Goal: Task Accomplishment & Management: Manage account settings

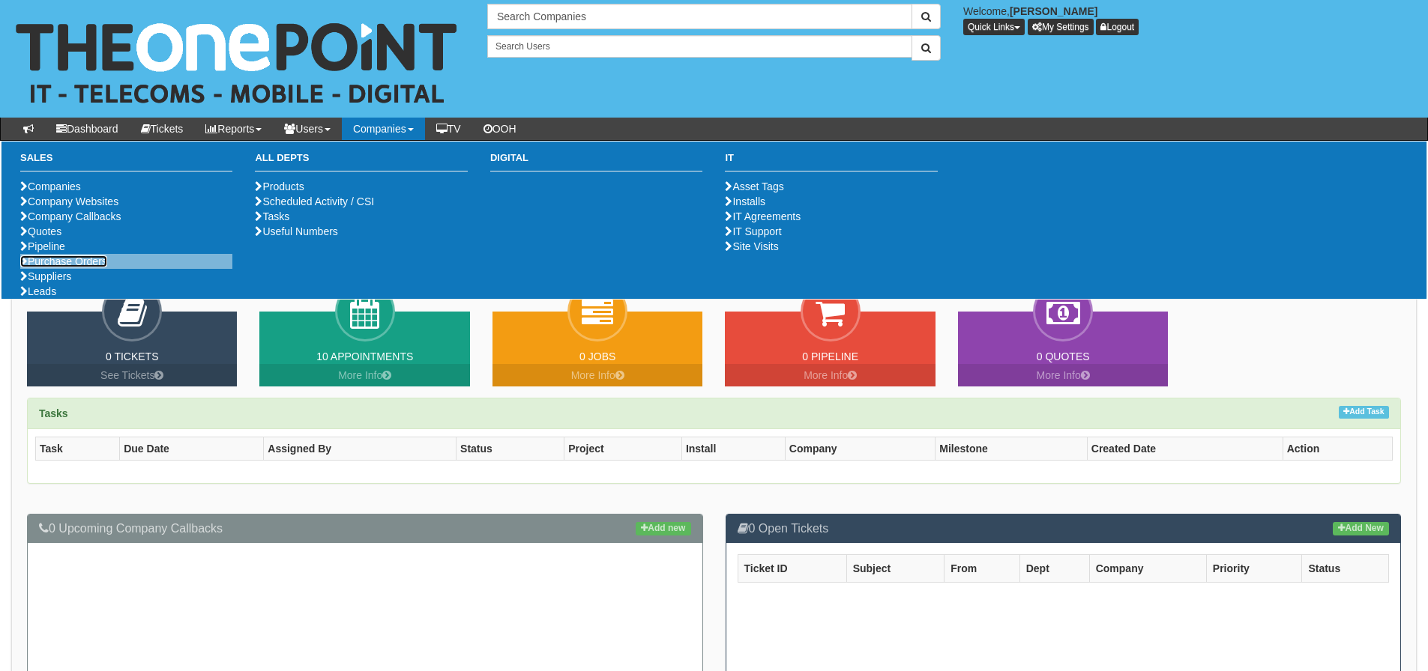
click at [89, 268] on link "Purchase Orders" at bounding box center [63, 262] width 87 height 12
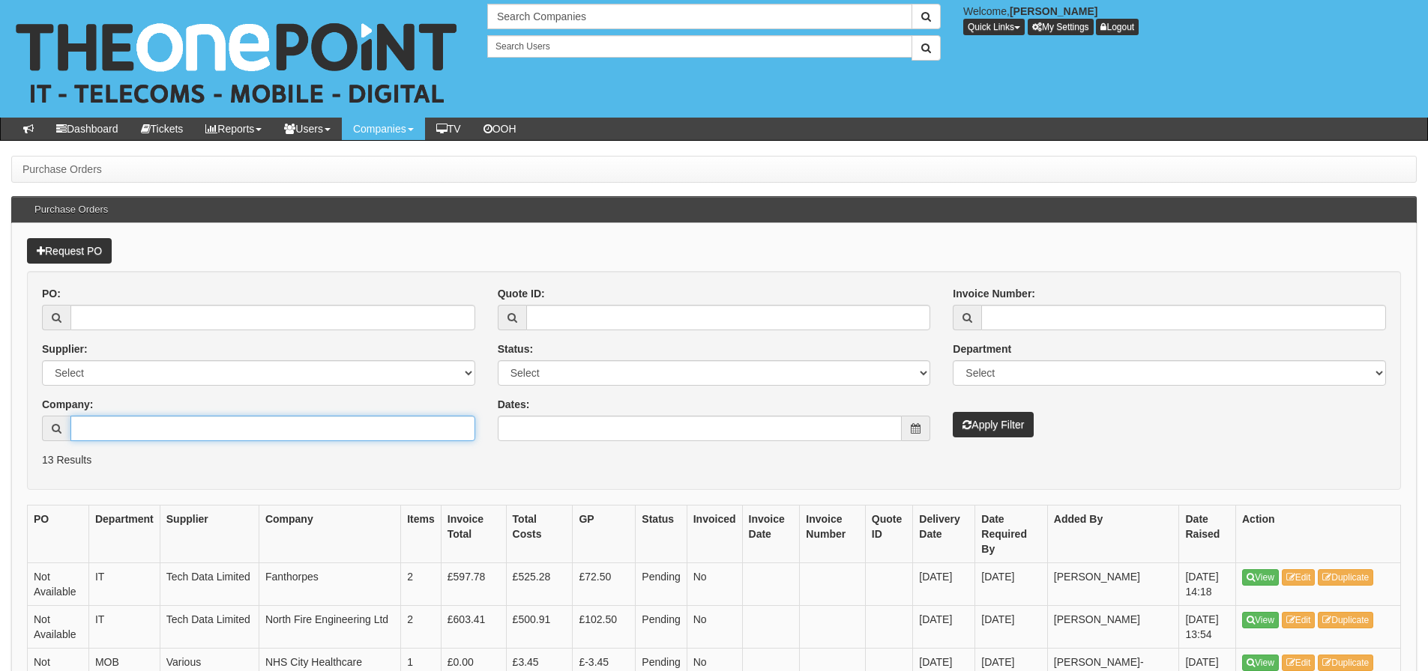
click at [82, 440] on input "Company:" at bounding box center [272, 428] width 405 height 25
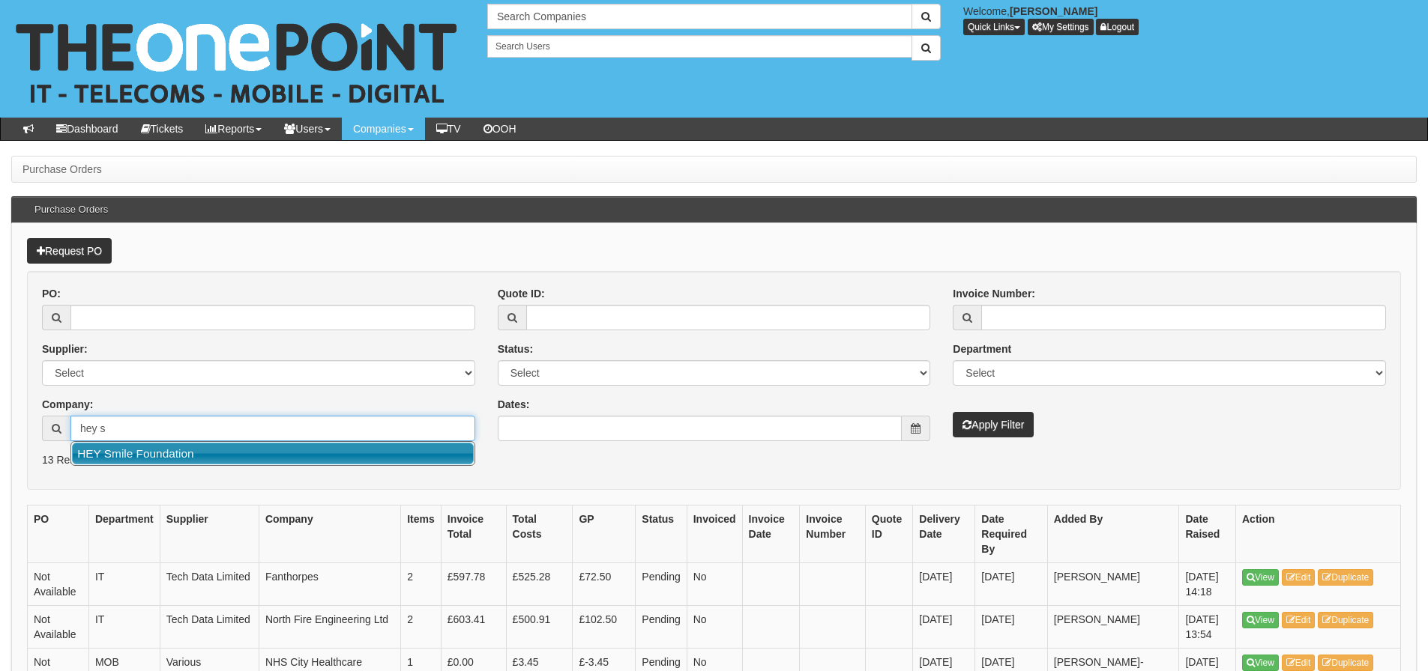
click at [118, 452] on link "HEY Smile Foundation" at bounding box center [273, 454] width 402 height 22
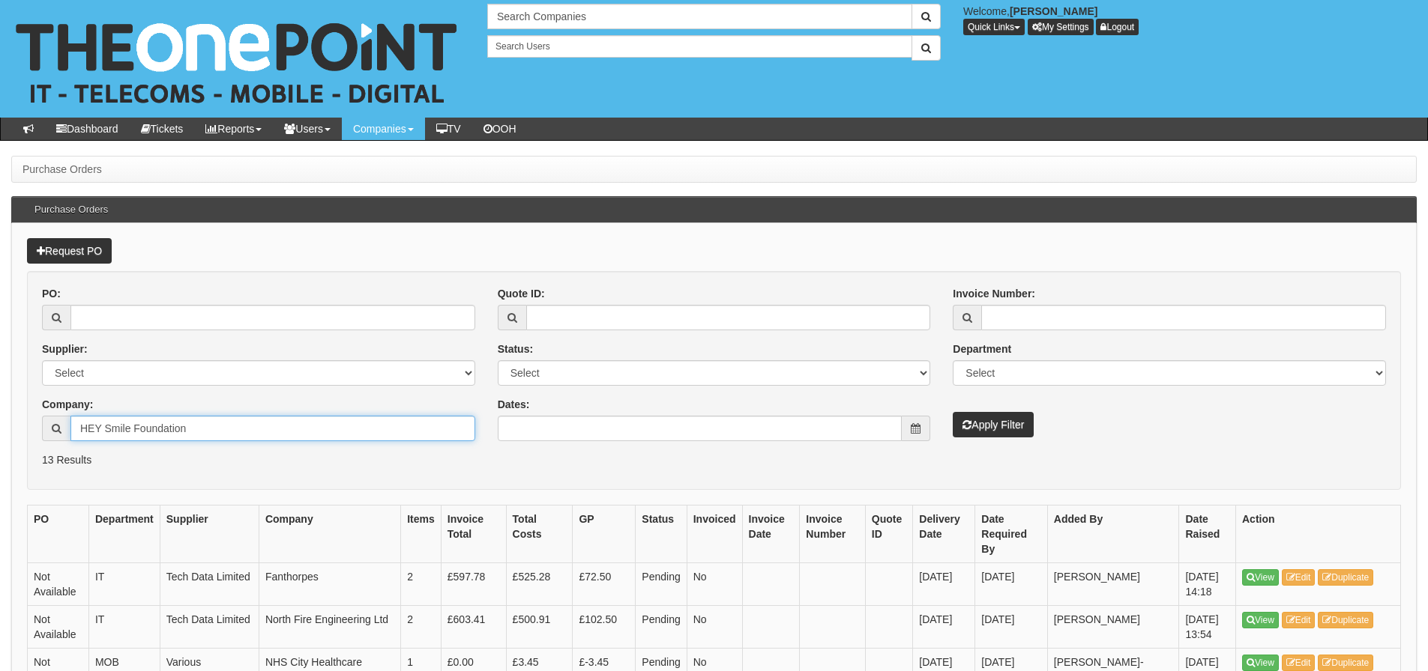
type input "HEY Smile Foundation"
click at [952, 412] on button "Apply Filter" at bounding box center [992, 424] width 81 height 25
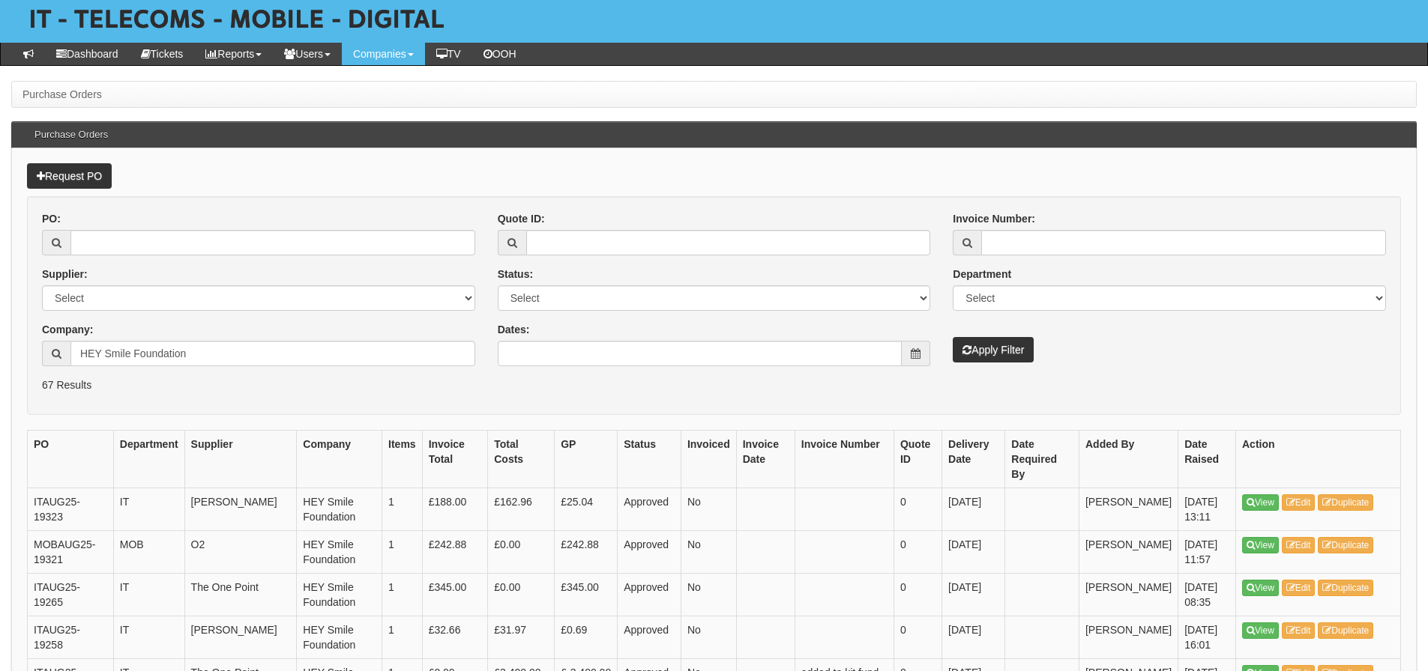
scroll to position [150, 0]
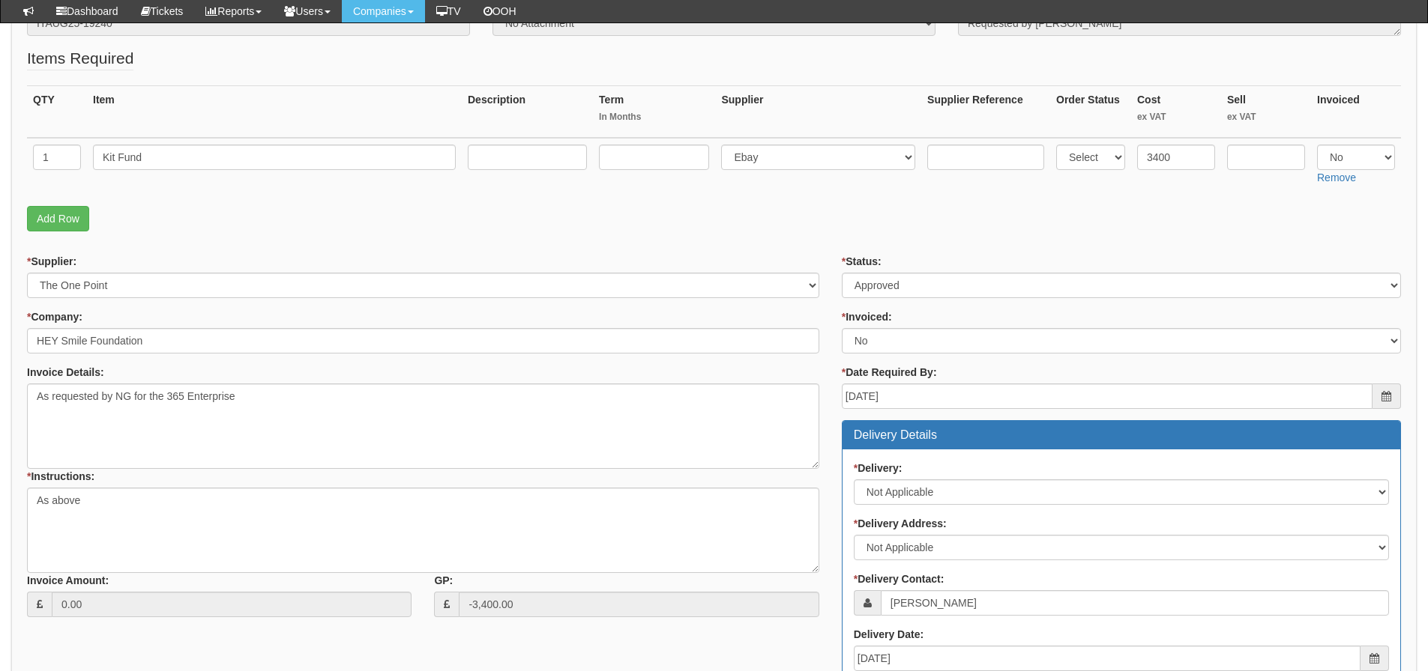
scroll to position [225, 0]
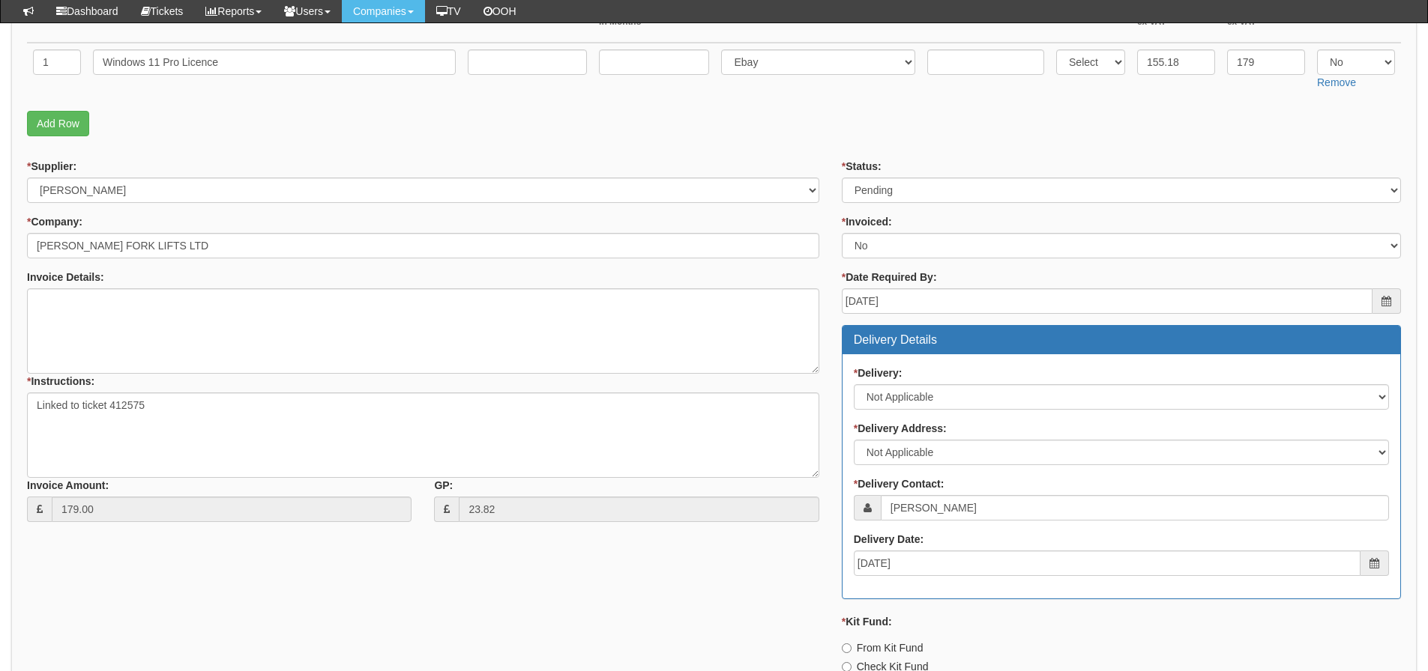
scroll to position [207, 0]
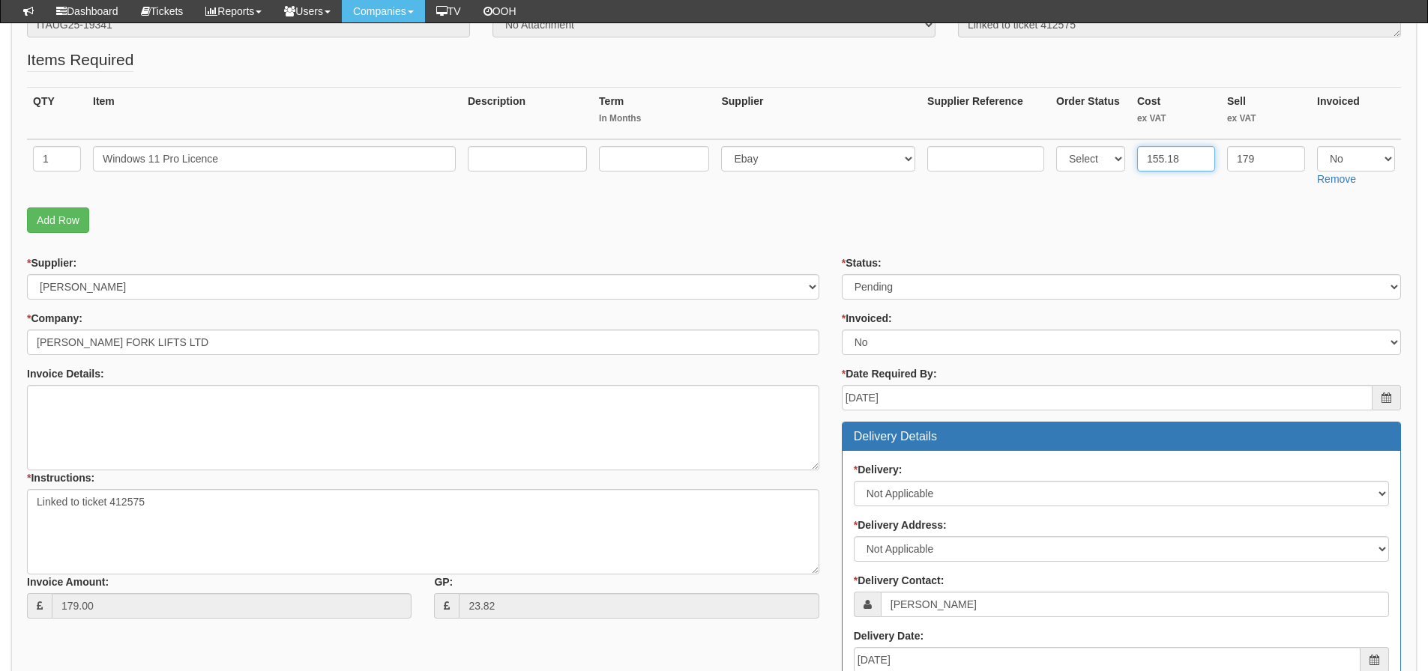
drag, startPoint x: 1198, startPoint y: 160, endPoint x: 1019, endPoint y: 197, distance: 182.8
click at [1019, 197] on fieldset "Items Required QTY Item Description Term In Months Supplier Supplier Reference …" at bounding box center [714, 145] width 1374 height 192
type input "140.53"
click at [1019, 197] on fieldset "Items Required QTY Item Description Term In Months Supplier Supplier Reference …" at bounding box center [714, 145] width 1374 height 192
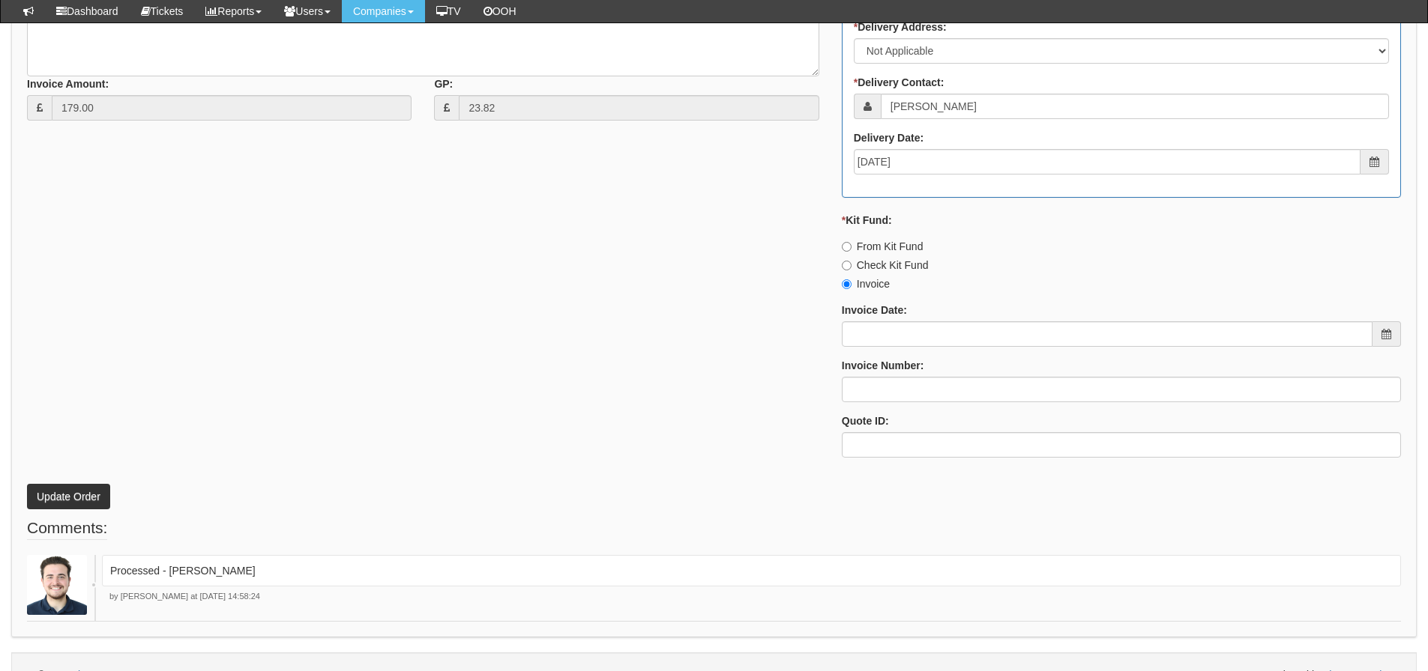
scroll to position [731, 0]
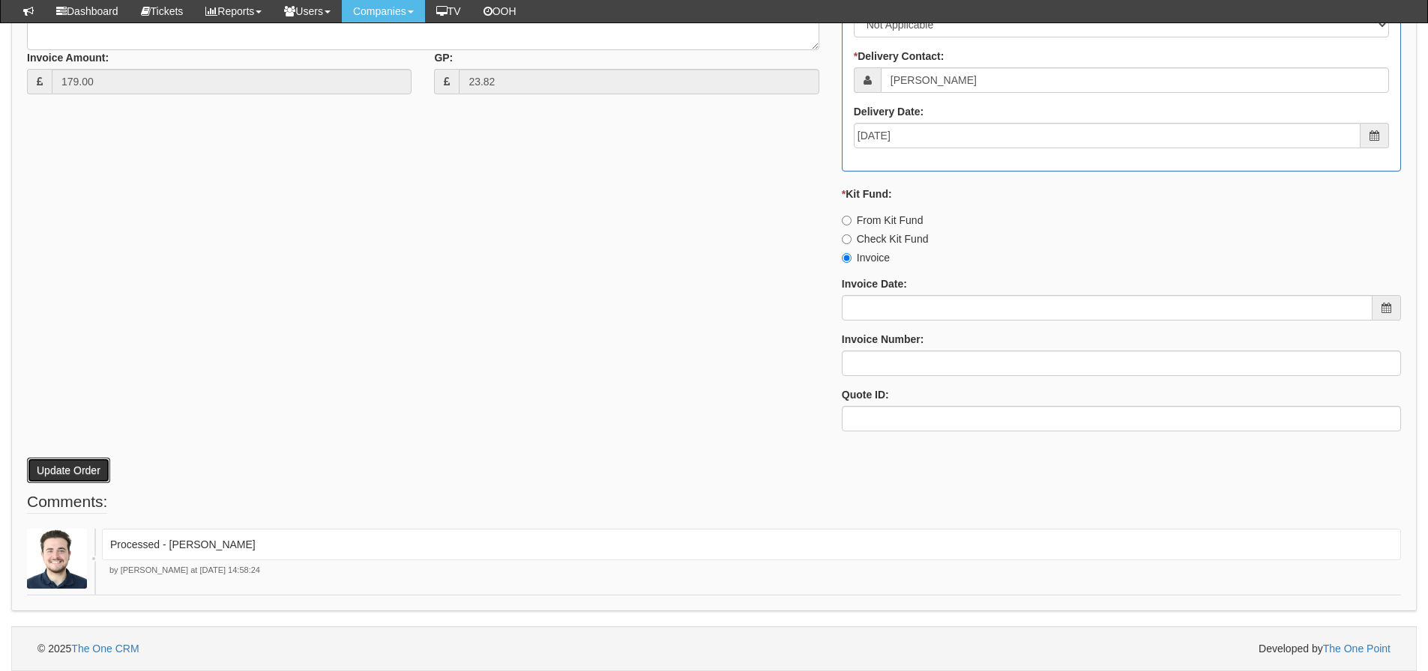
click at [97, 465] on button "Update Order" at bounding box center [68, 470] width 83 height 25
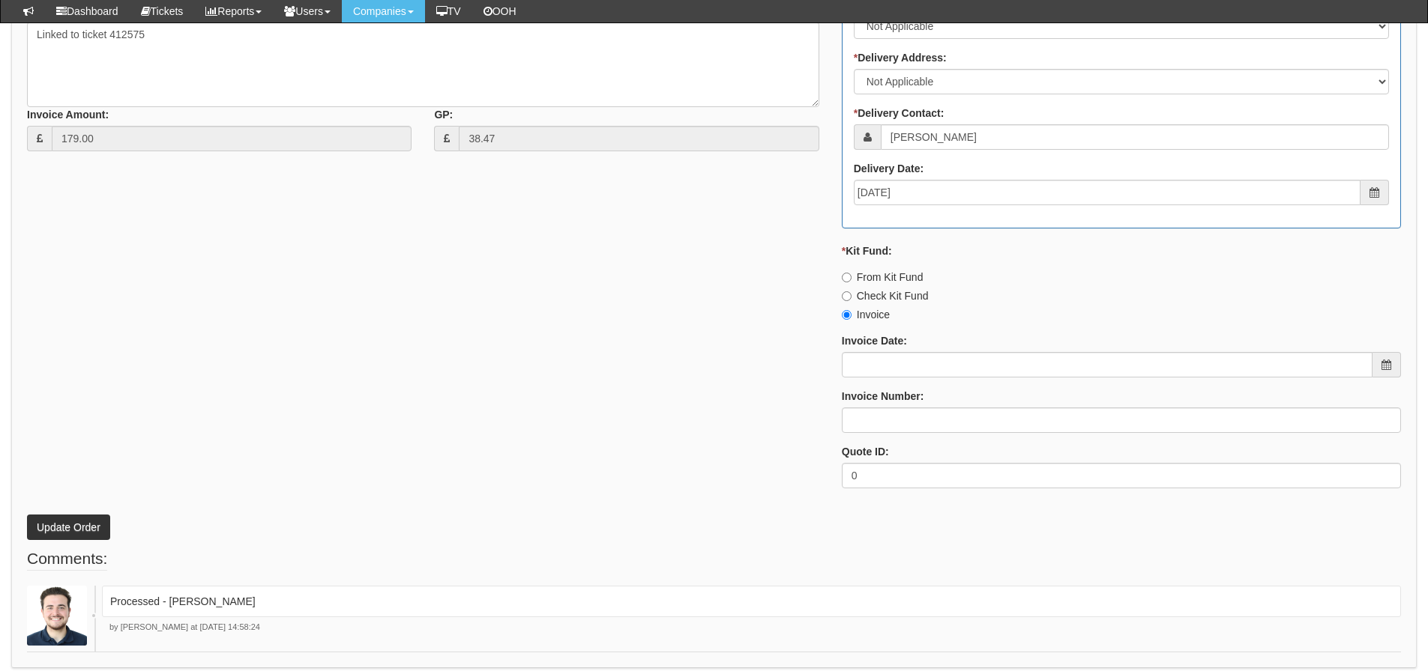
scroll to position [731, 0]
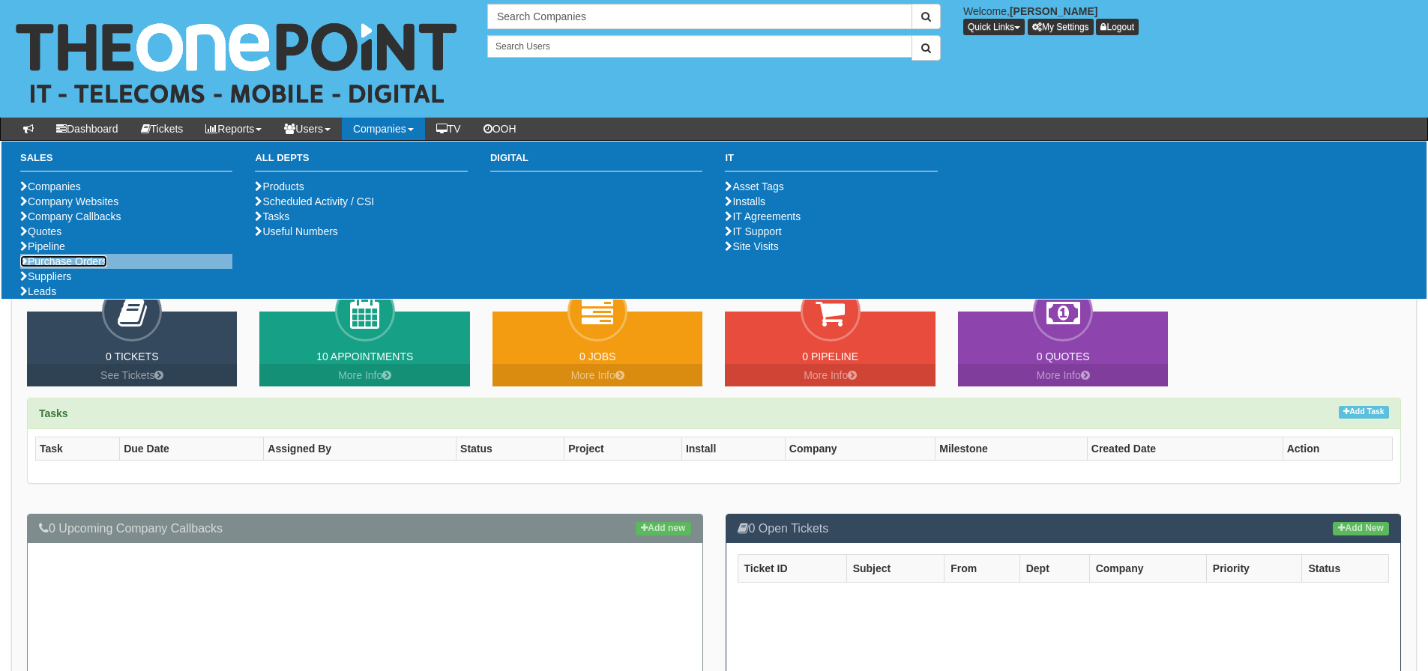
click at [97, 268] on link "Purchase Orders" at bounding box center [63, 262] width 87 height 12
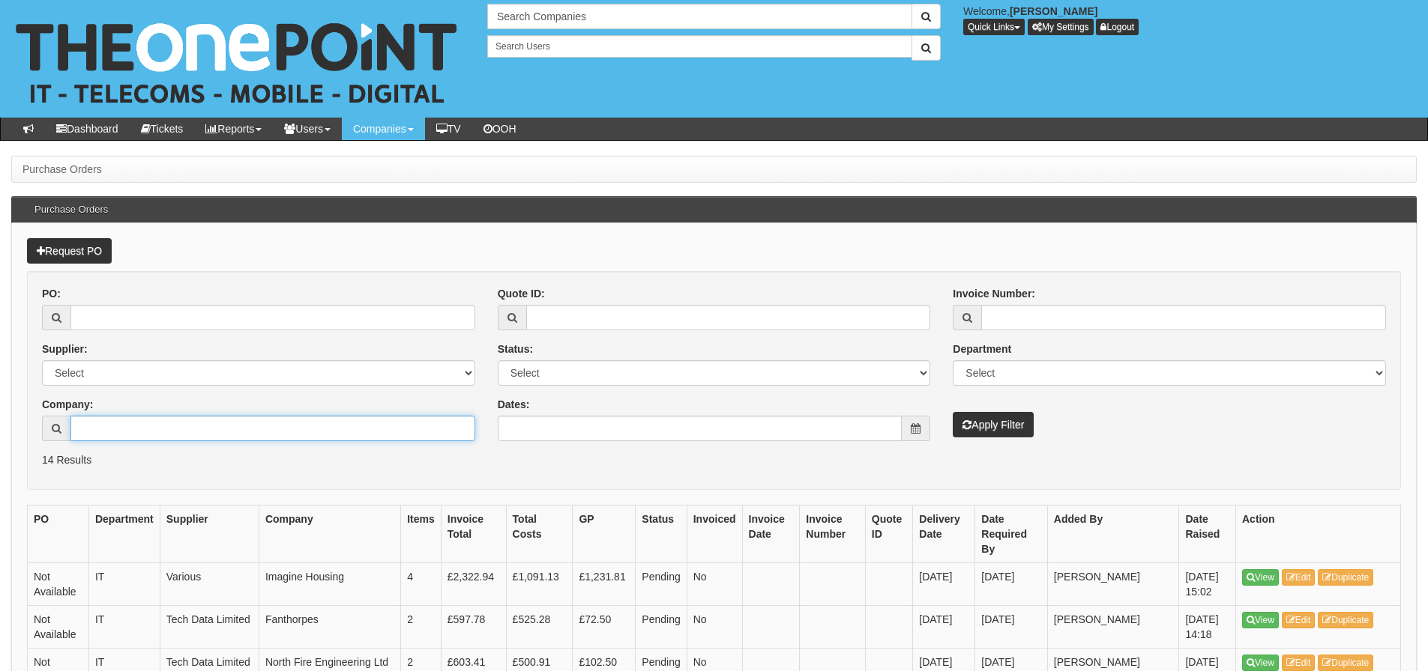
click at [275, 435] on input "Company:" at bounding box center [272, 428] width 405 height 25
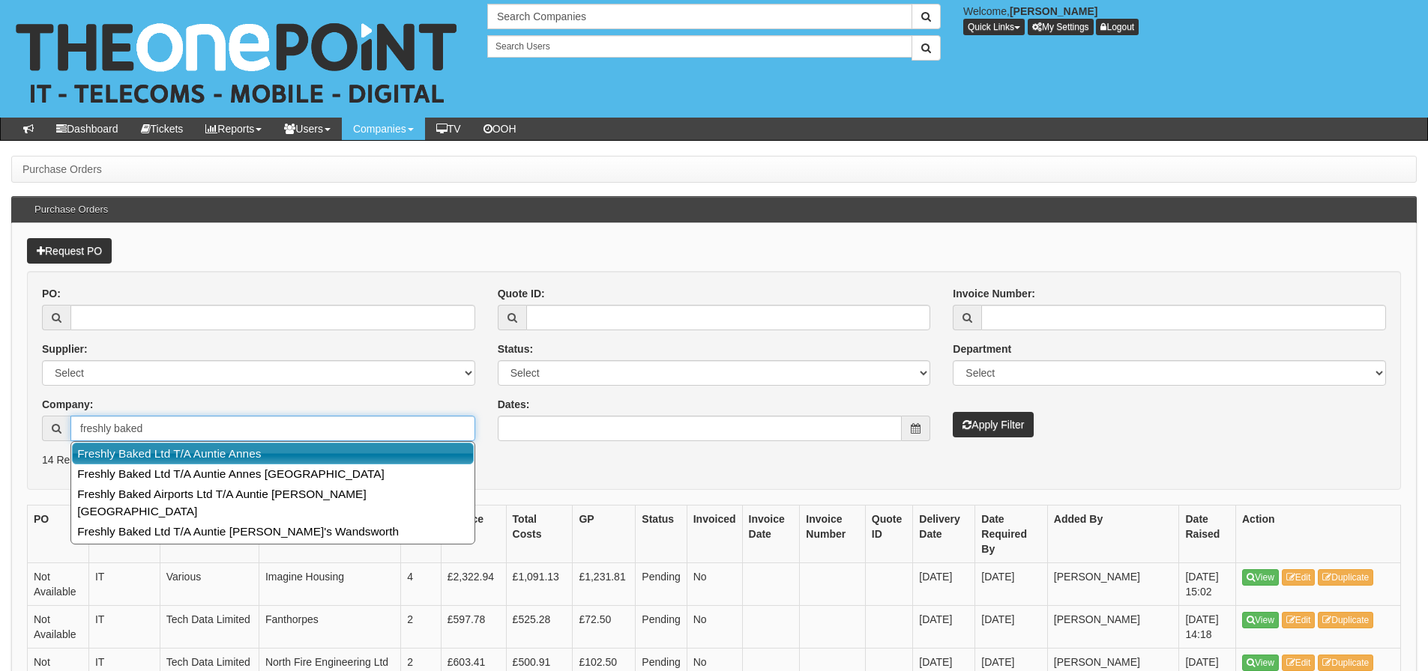
click at [283, 460] on link "Freshly Baked Ltd T/A Auntie Annes" at bounding box center [273, 454] width 402 height 22
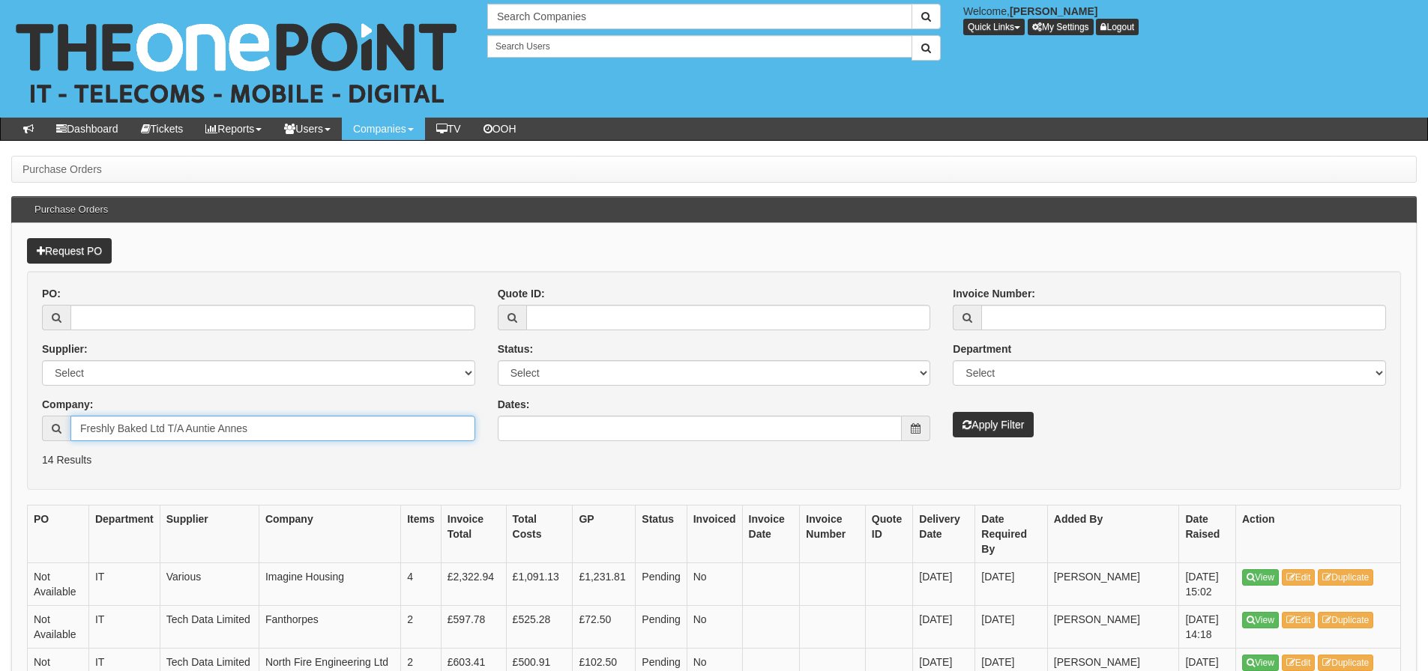
type input "Freshly Baked Ltd T/A Auntie Annes"
click at [983, 432] on button "Apply Filter" at bounding box center [992, 424] width 81 height 25
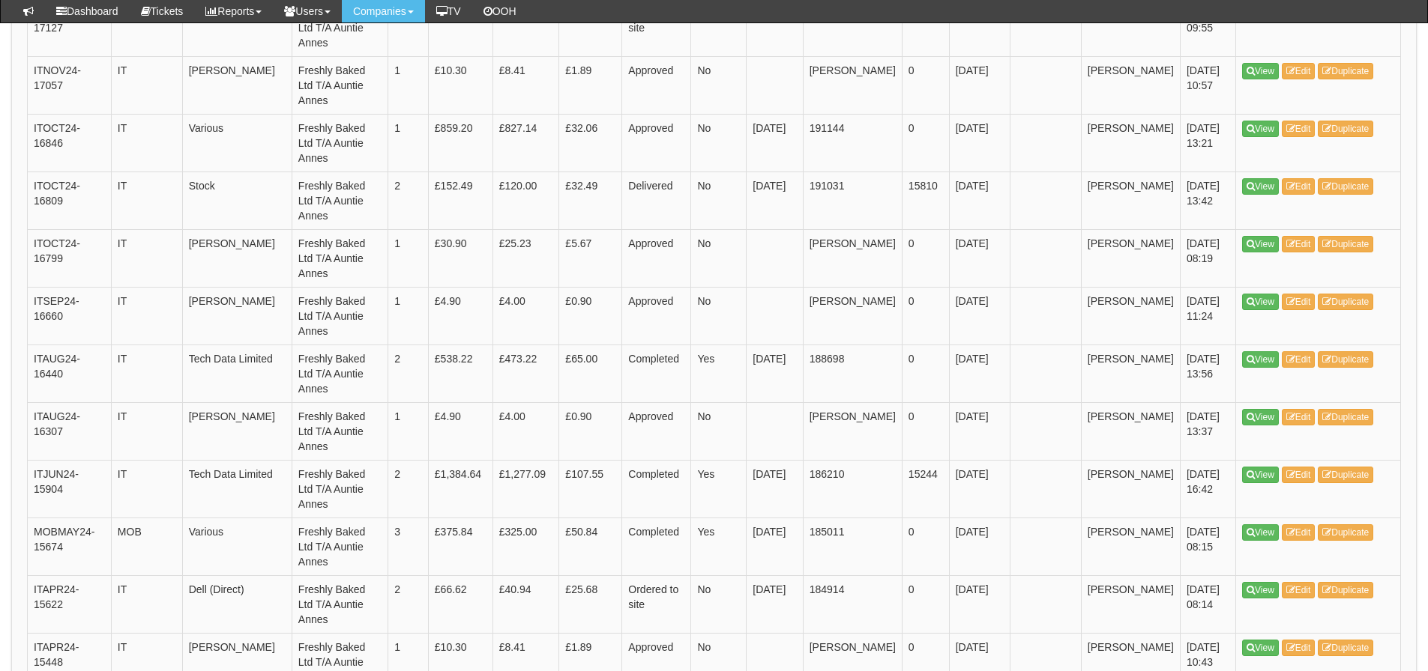
scroll to position [899, 0]
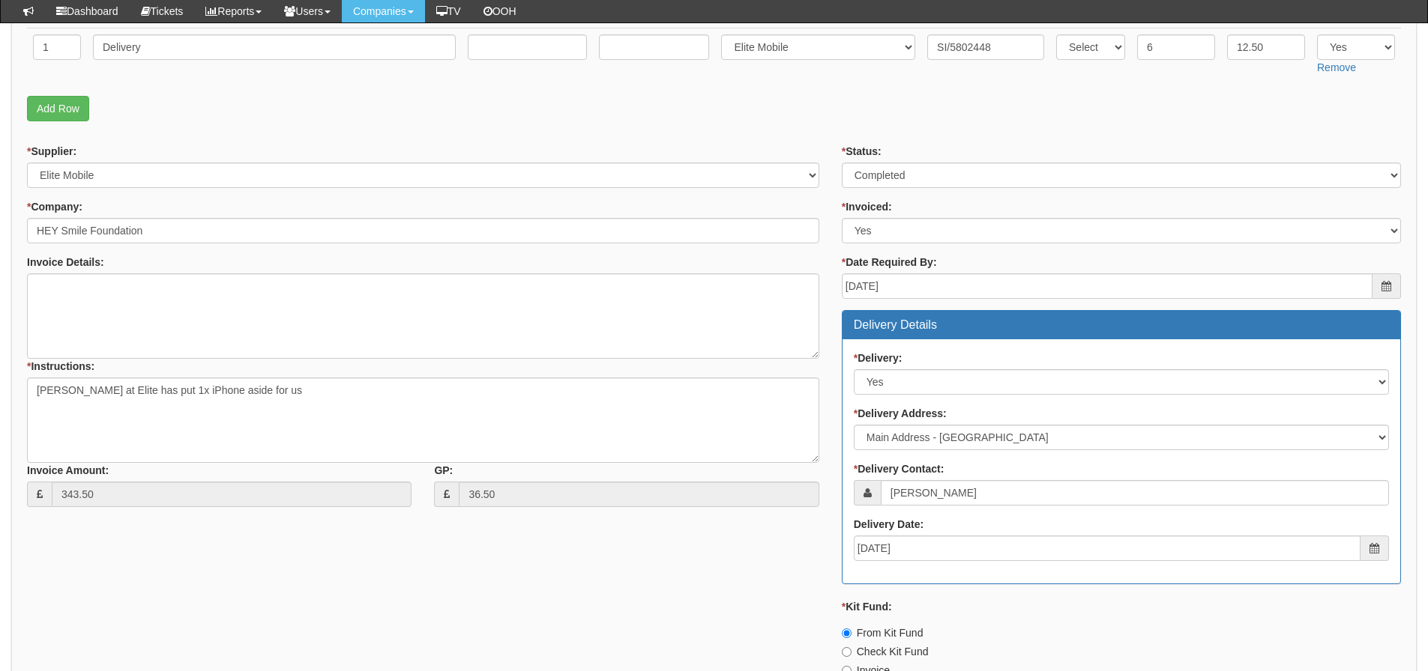
scroll to position [97, 0]
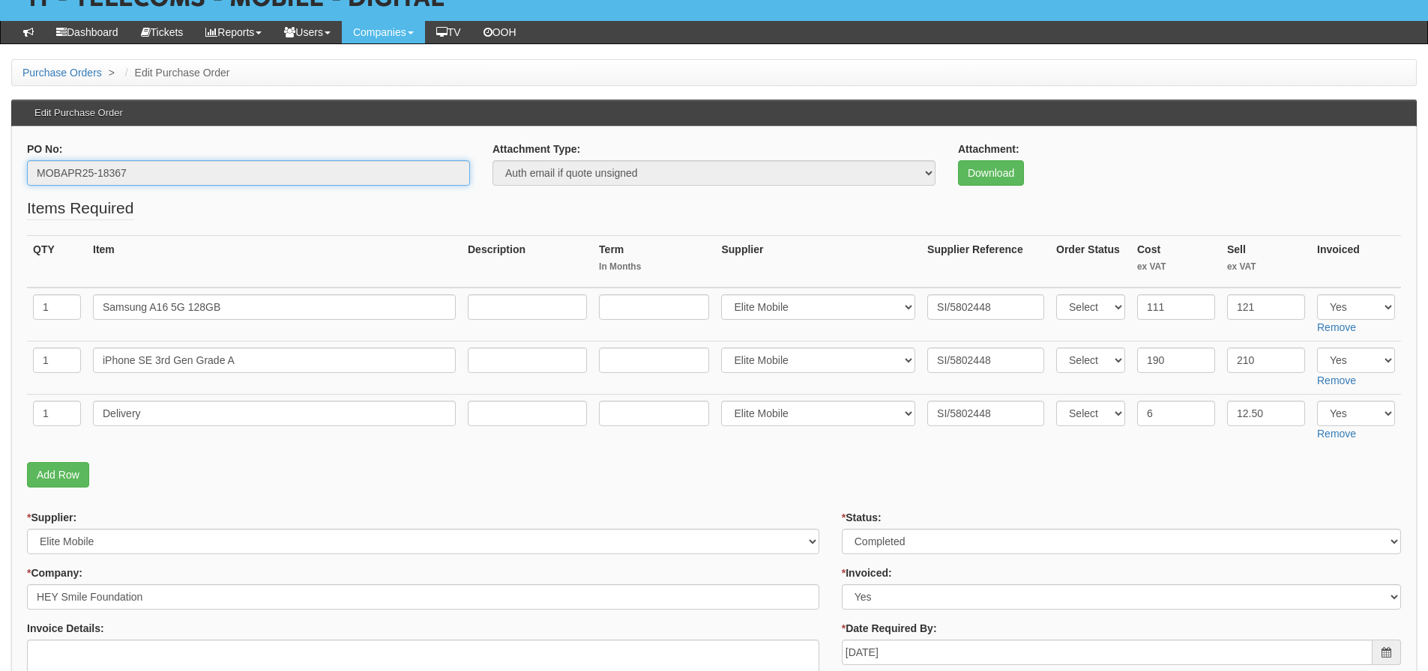
drag, startPoint x: 142, startPoint y: 177, endPoint x: 0, endPoint y: 184, distance: 142.6
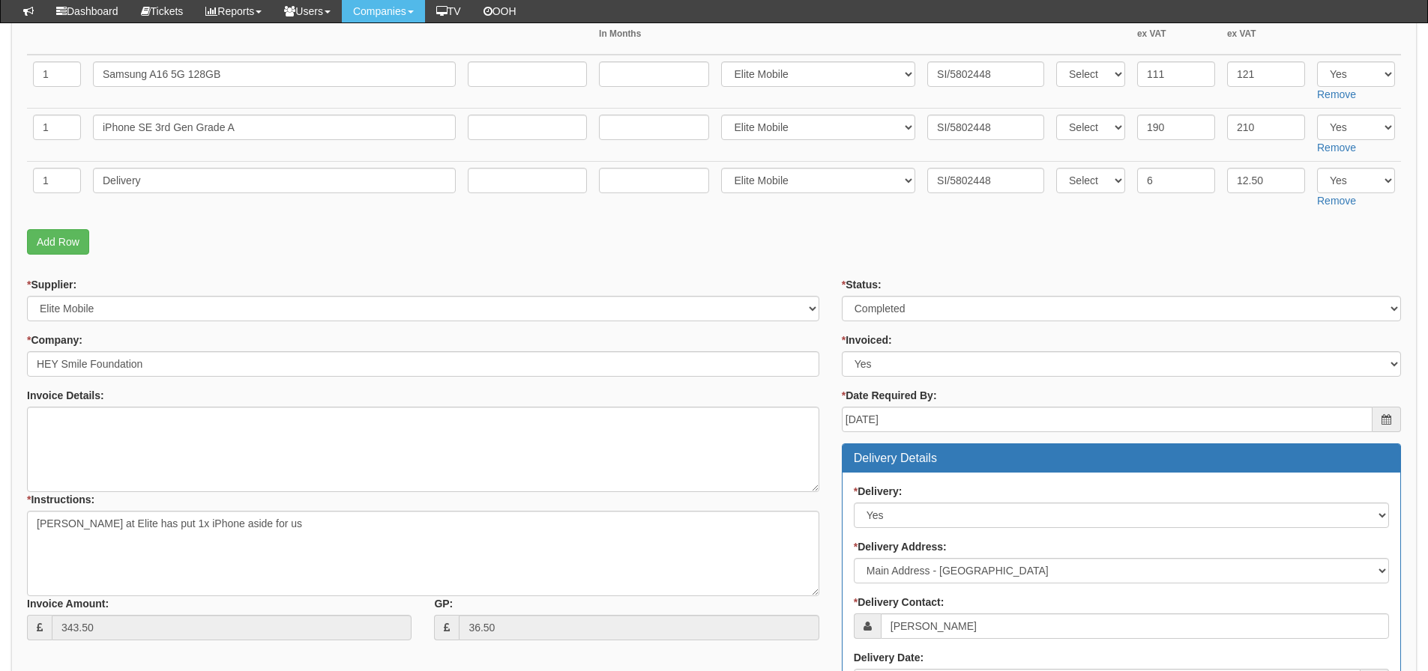
scroll to position [247, 0]
